Goal: Check status

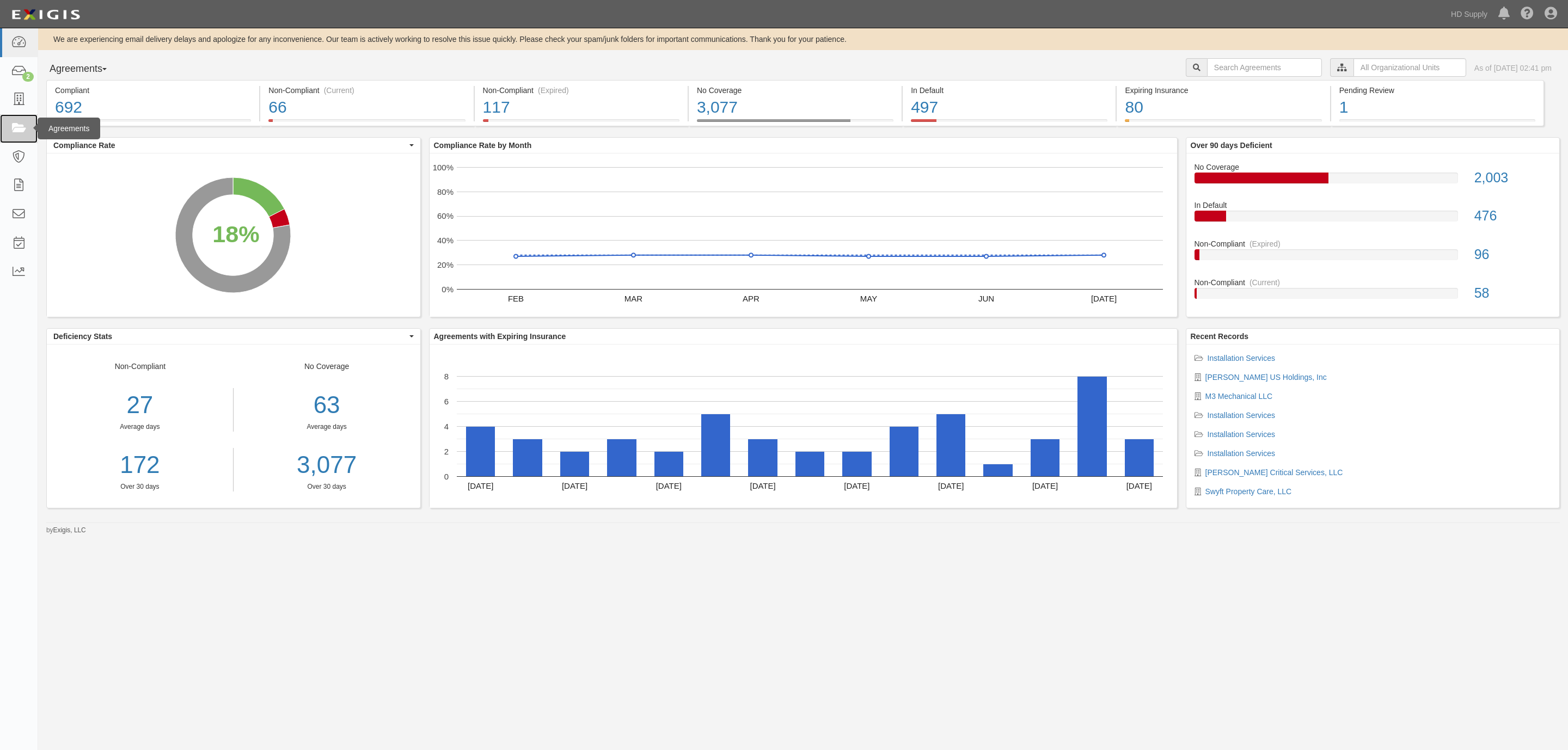
click at [16, 125] on icon at bounding box center [18, 128] width 15 height 12
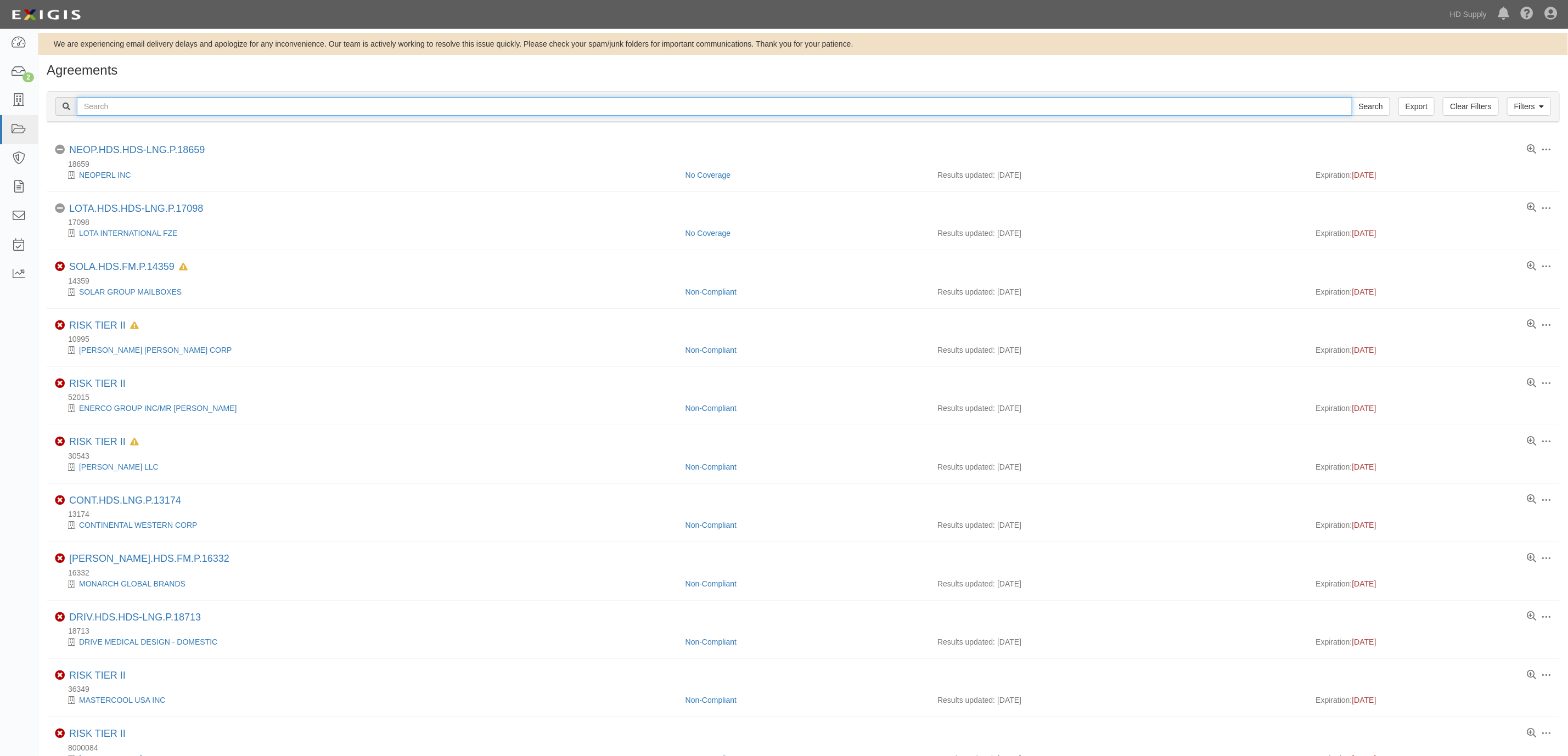
click at [184, 108] on input "text" at bounding box center [715, 106] width 1276 height 18
type input "[PERSON_NAME] us"
click at [1352, 97] on input "Search" at bounding box center [1371, 106] width 38 height 18
